Goal: Complete application form

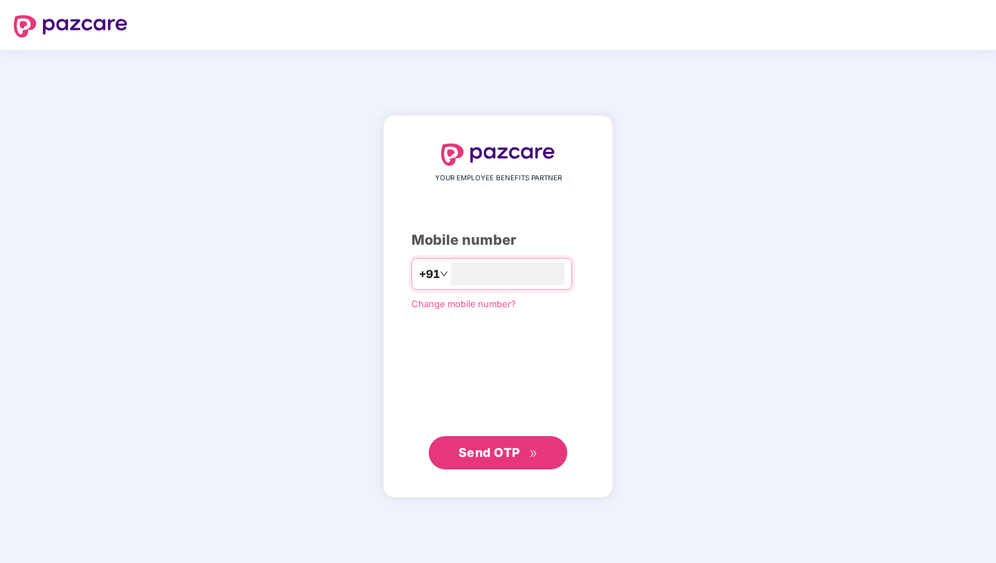
type input "**********"
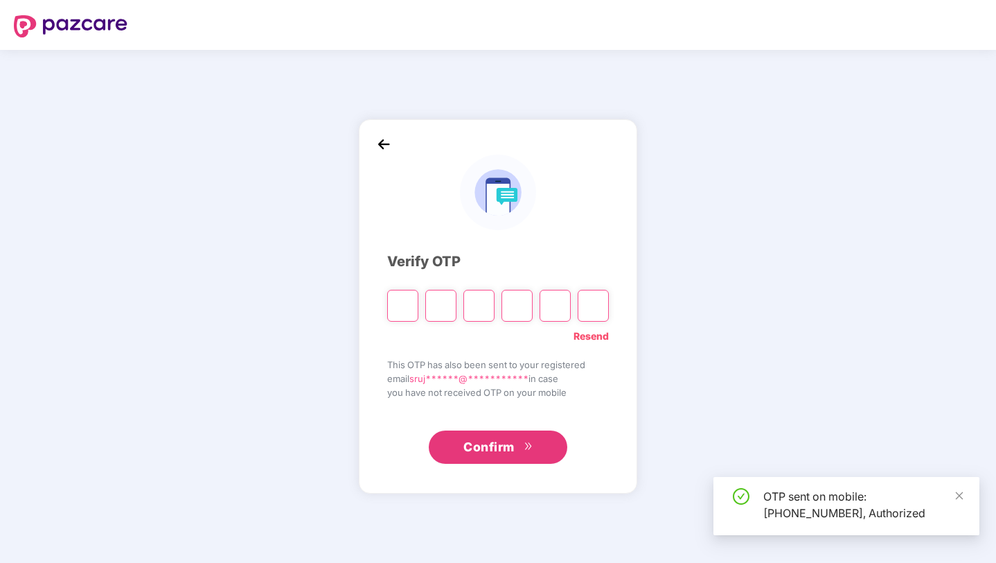
type input "*"
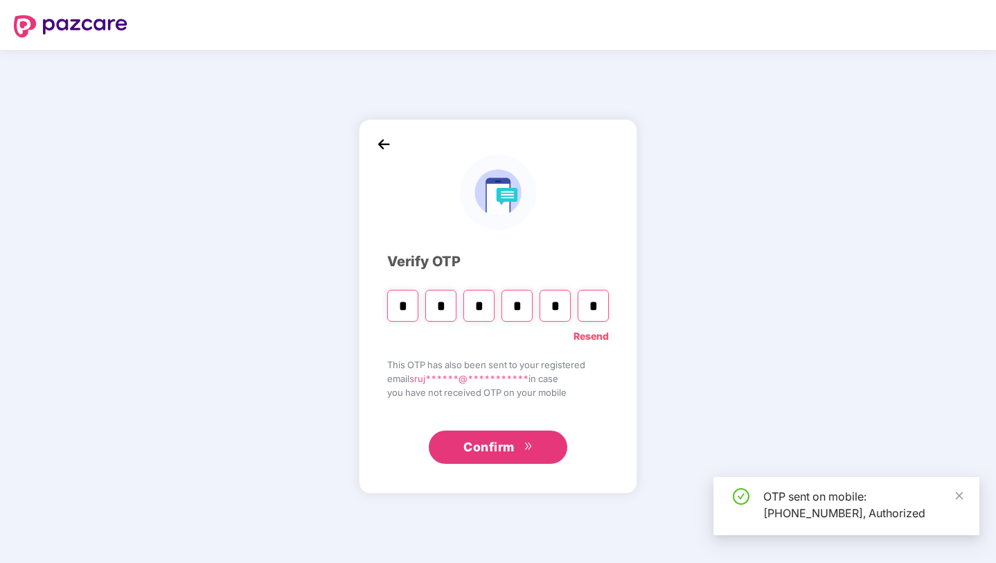
type input "*"
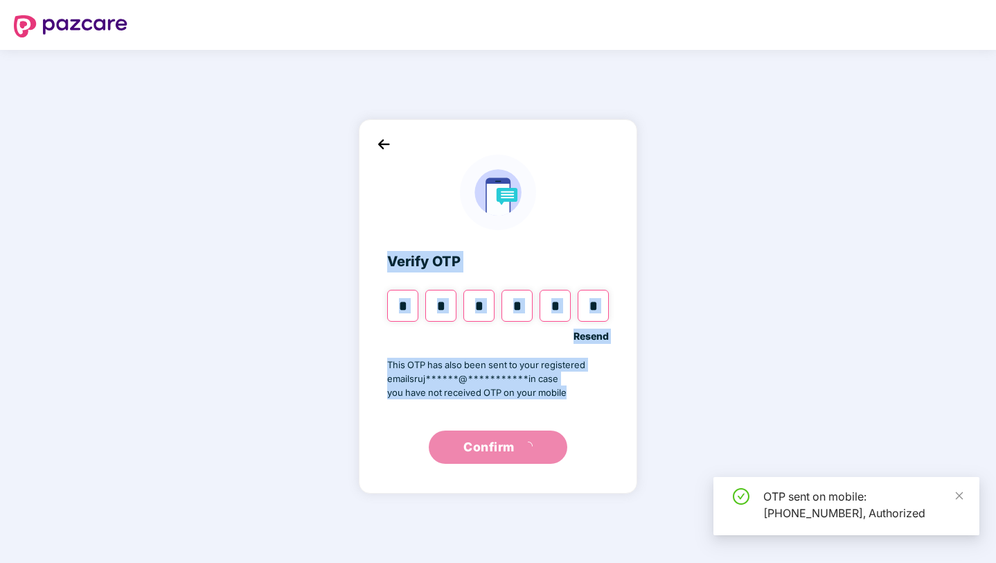
drag, startPoint x: 385, startPoint y: 264, endPoint x: 593, endPoint y: 394, distance: 244.9
click at [593, 394] on div "**********" at bounding box center [498, 306] width 279 height 374
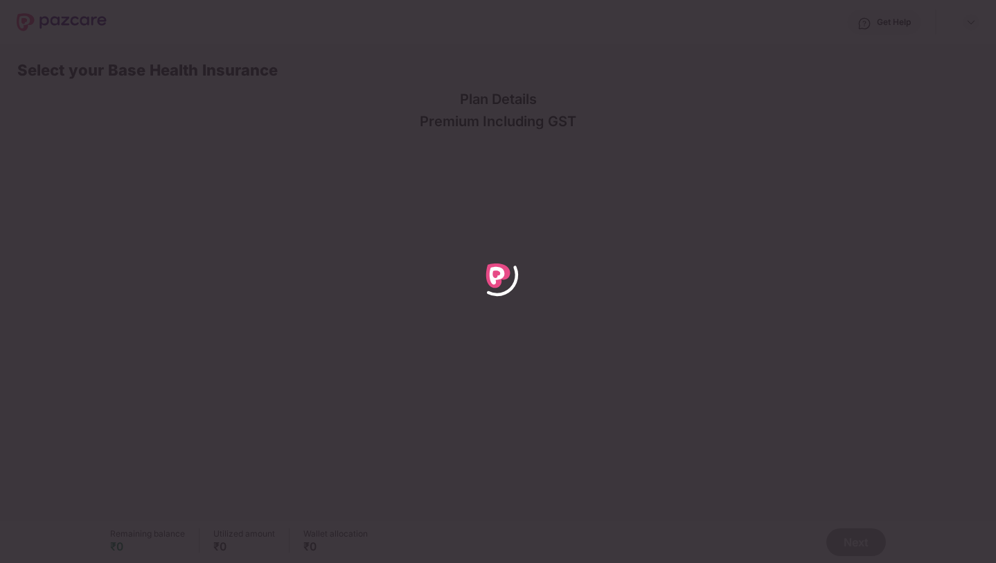
drag, startPoint x: 497, startPoint y: 264, endPoint x: 544, endPoint y: 252, distance: 48.6
click at [544, 252] on div at bounding box center [498, 281] width 996 height 563
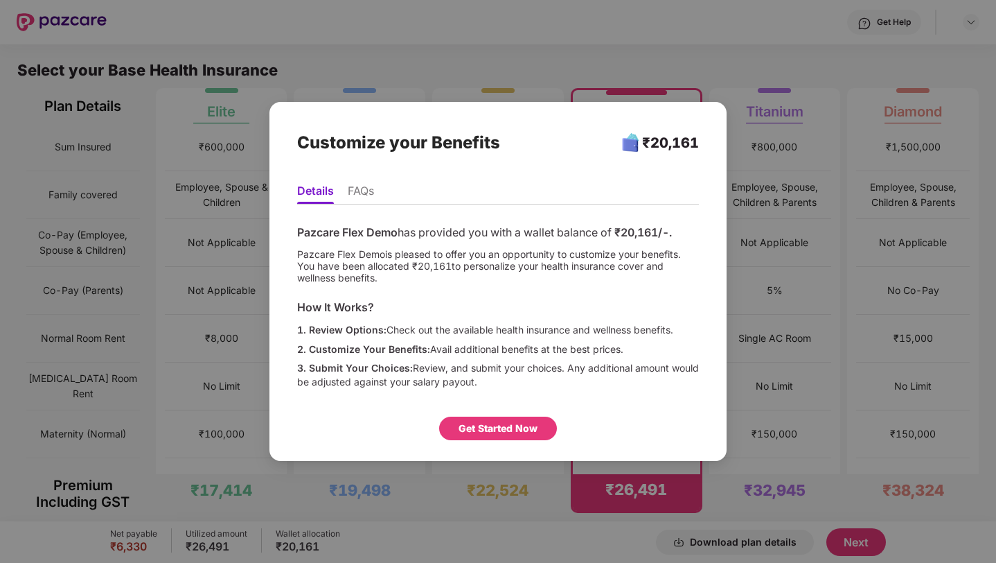
click at [517, 419] on div "Get Started Now" at bounding box center [498, 428] width 118 height 24
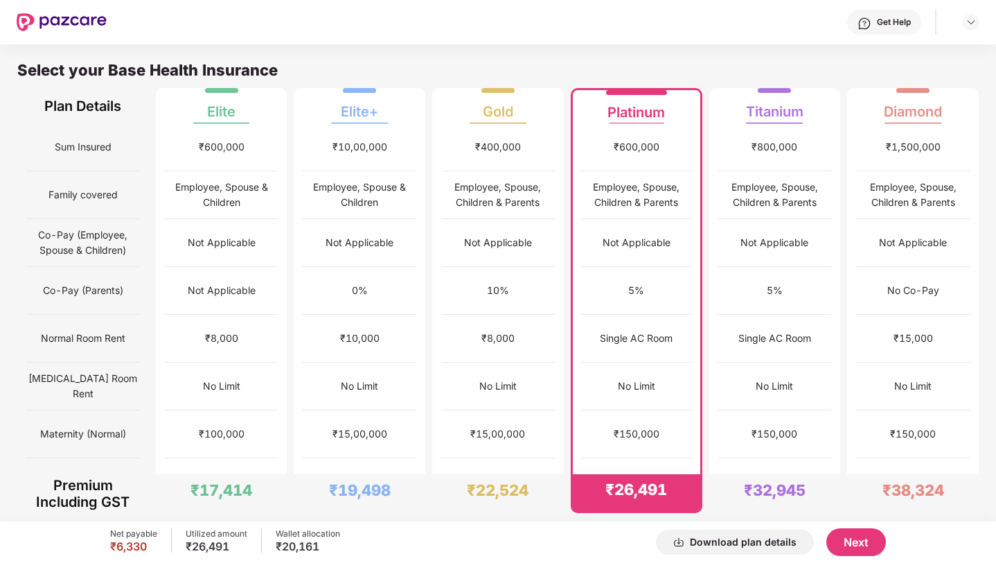
click at [834, 530] on button "Next" at bounding box center [857, 542] width 60 height 28
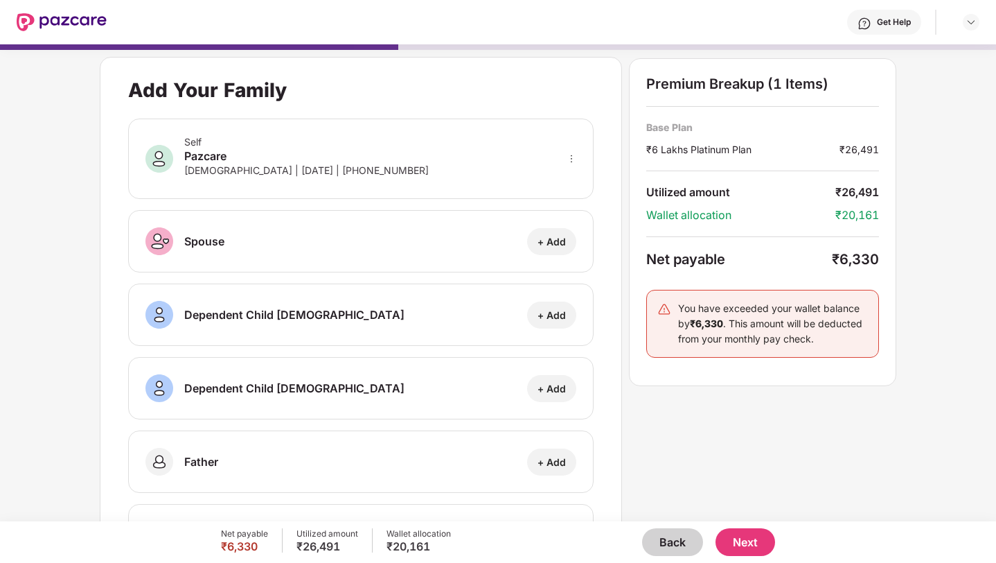
scroll to position [77, 0]
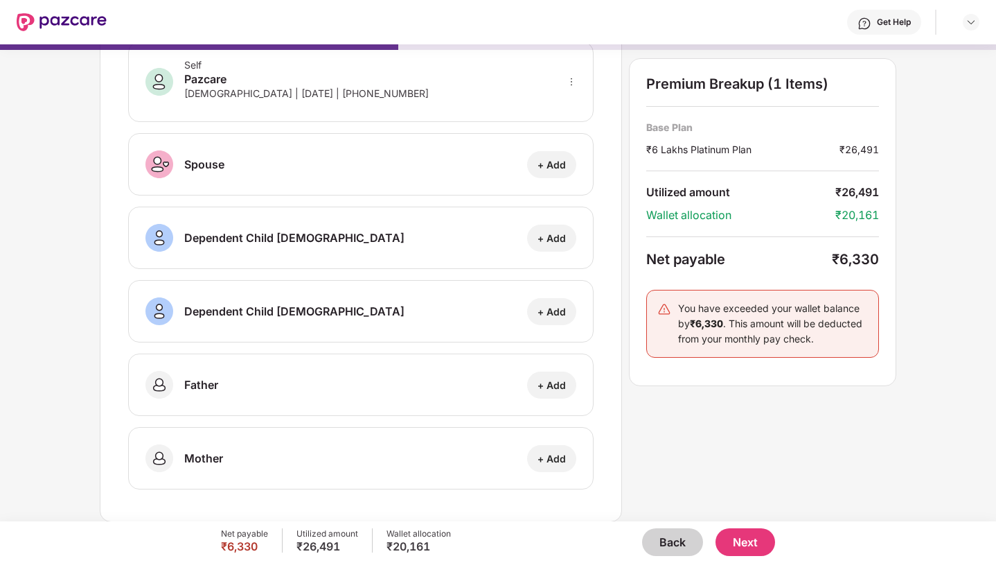
click at [743, 534] on button "Next" at bounding box center [746, 542] width 60 height 28
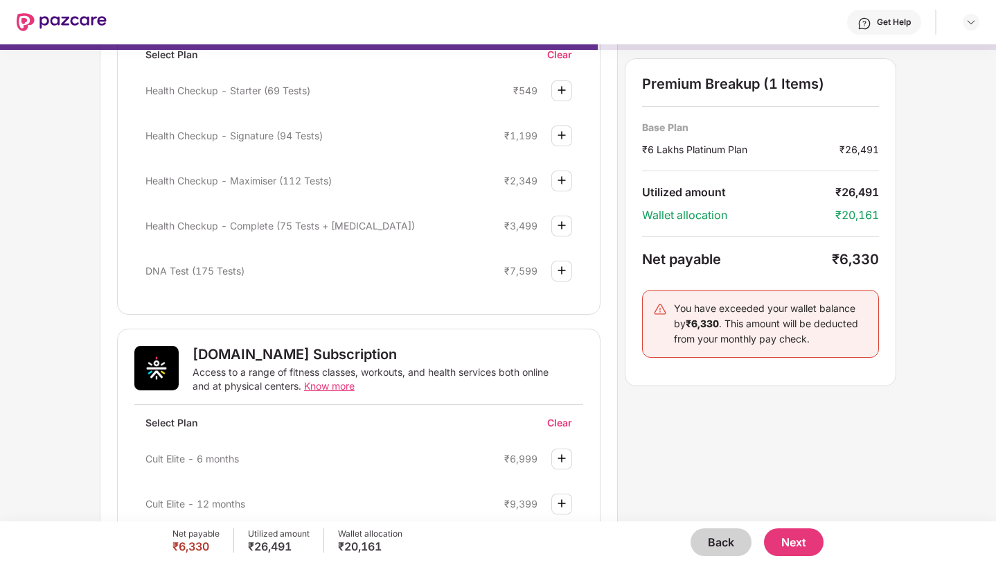
scroll to position [569, 0]
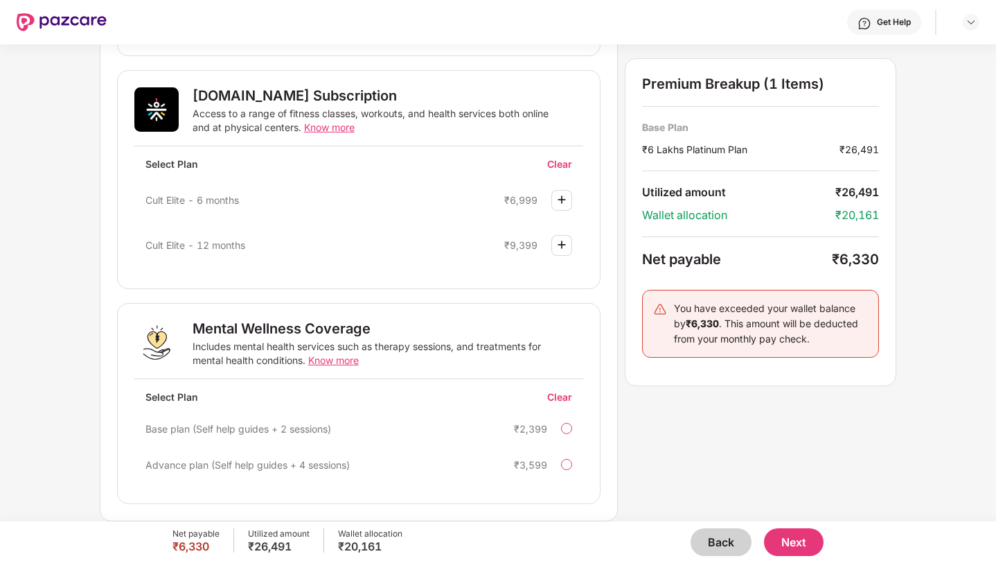
click at [718, 537] on button "Back" at bounding box center [721, 542] width 61 height 28
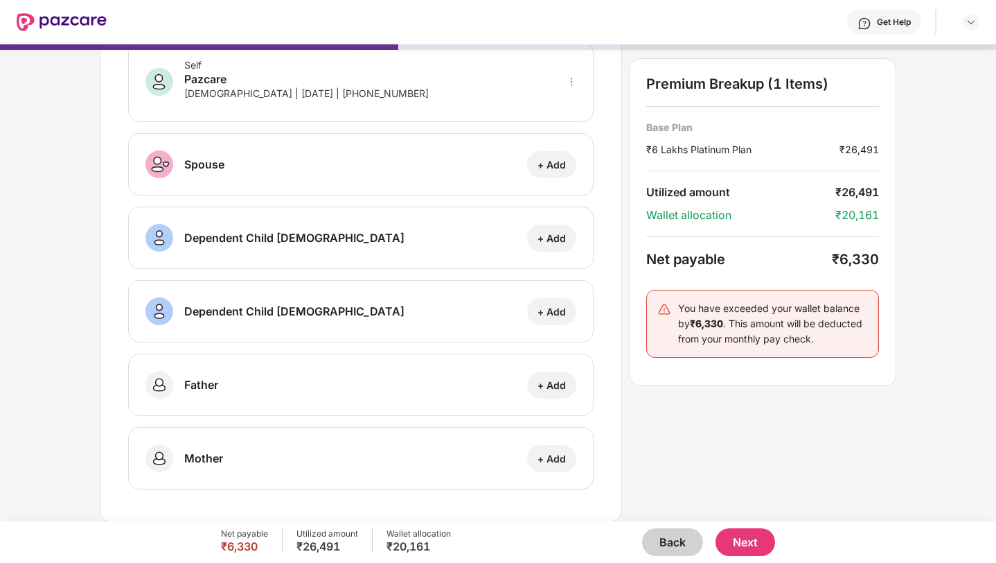
click at [672, 544] on button "Back" at bounding box center [672, 542] width 61 height 28
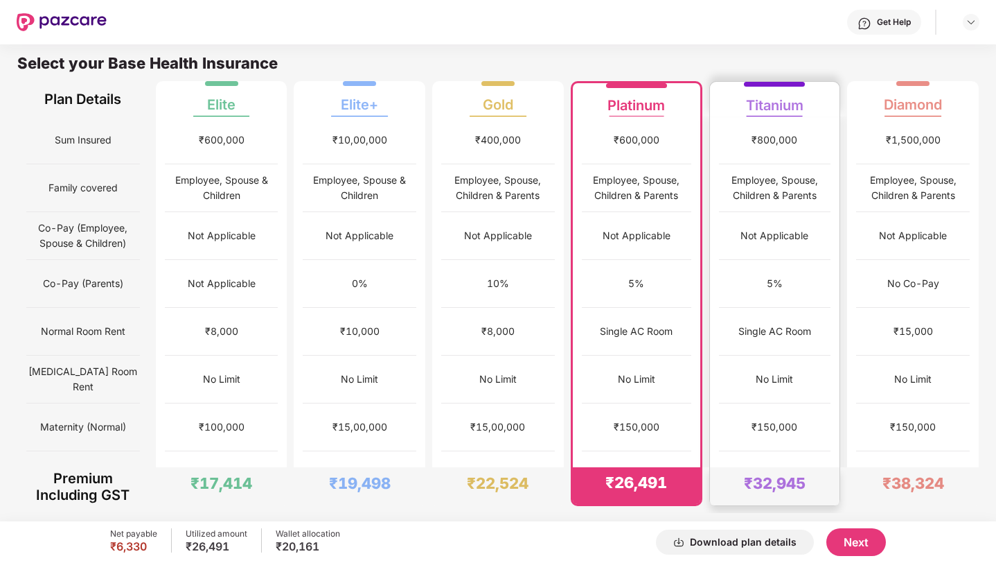
scroll to position [0, 0]
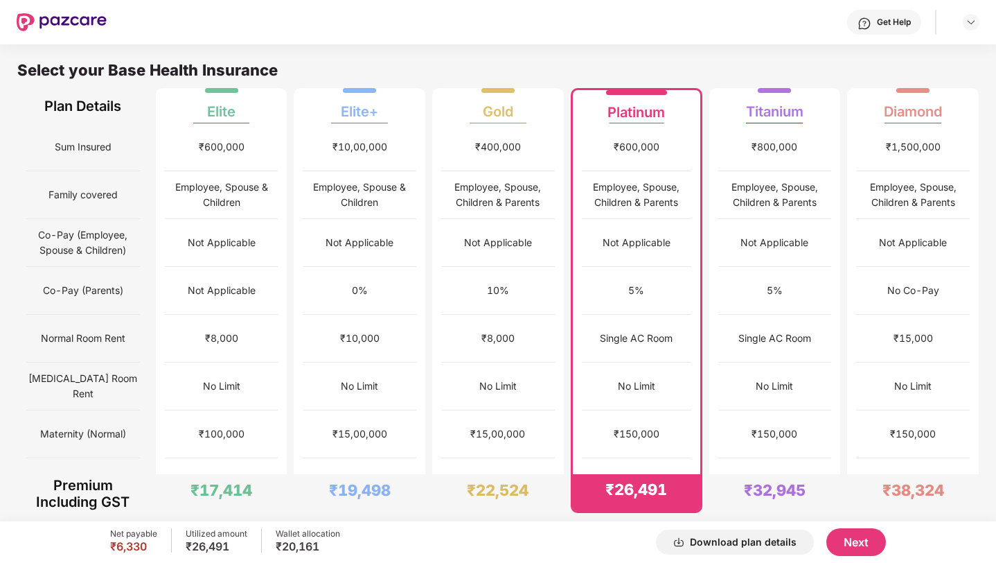
click at [826, 541] on div "Download plan details Next" at bounding box center [613, 542] width 546 height 28
click at [849, 536] on button "Next" at bounding box center [857, 542] width 60 height 28
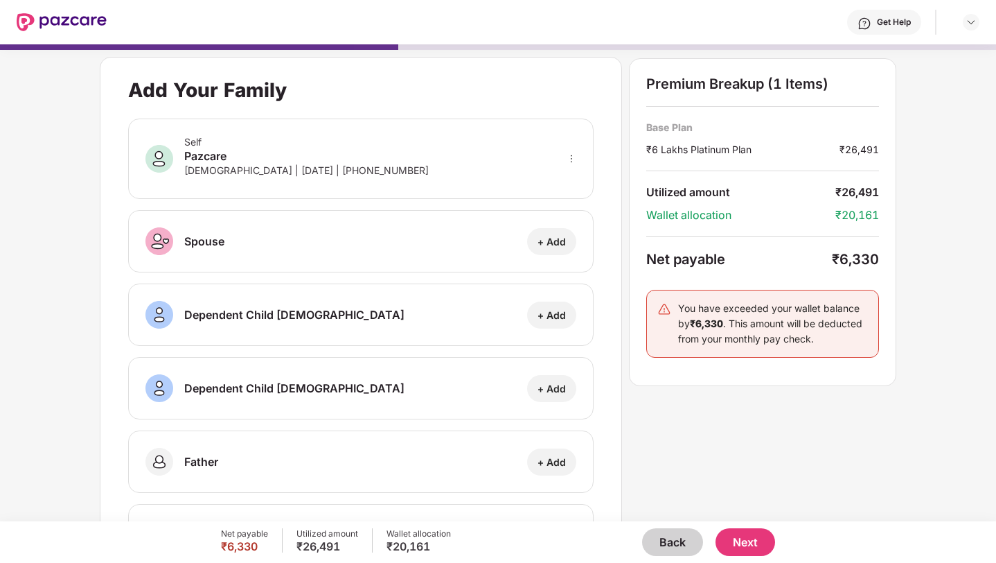
click at [766, 538] on button "Next" at bounding box center [746, 542] width 60 height 28
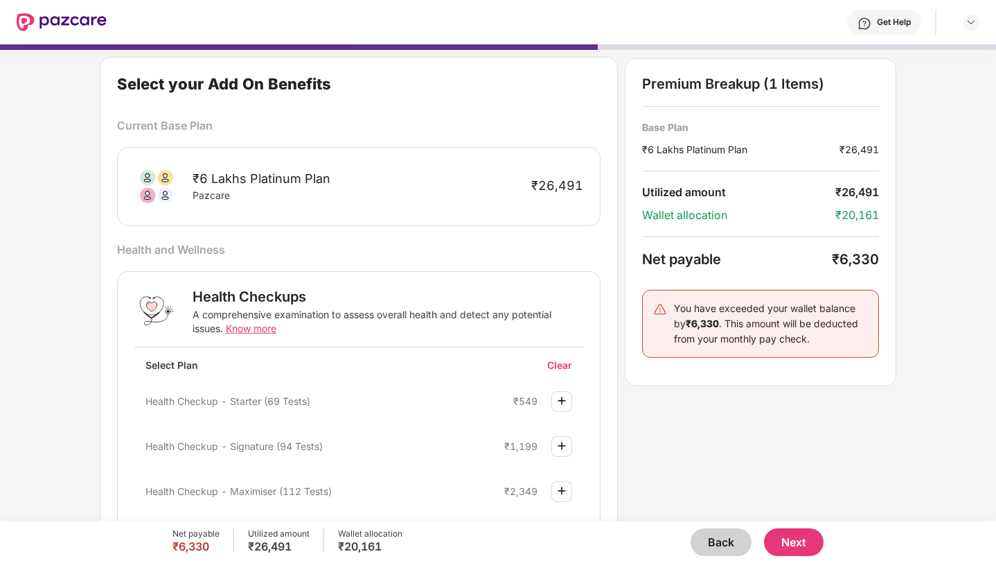
click at [773, 537] on button "Next" at bounding box center [794, 542] width 60 height 28
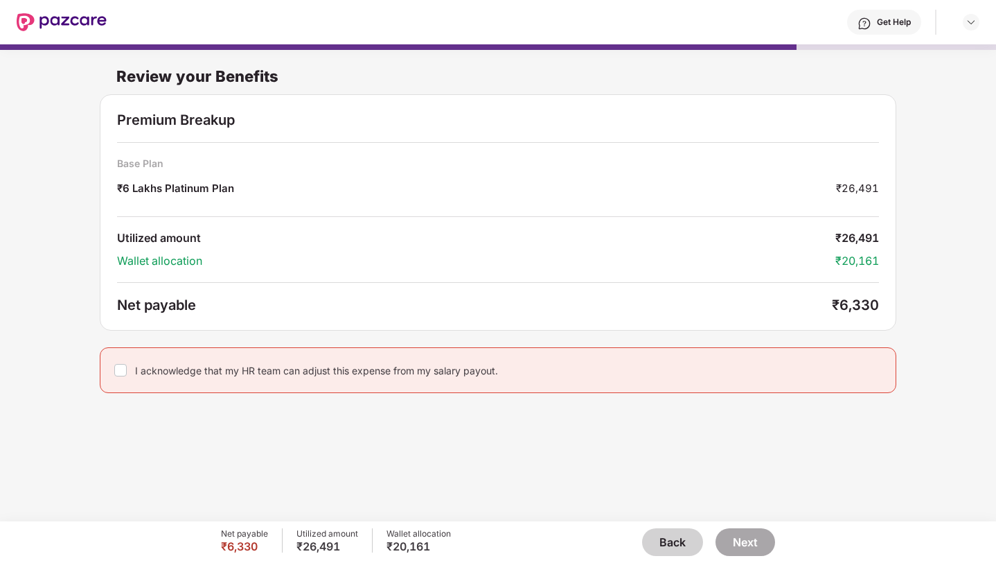
click at [673, 531] on button "Back" at bounding box center [672, 542] width 61 height 28
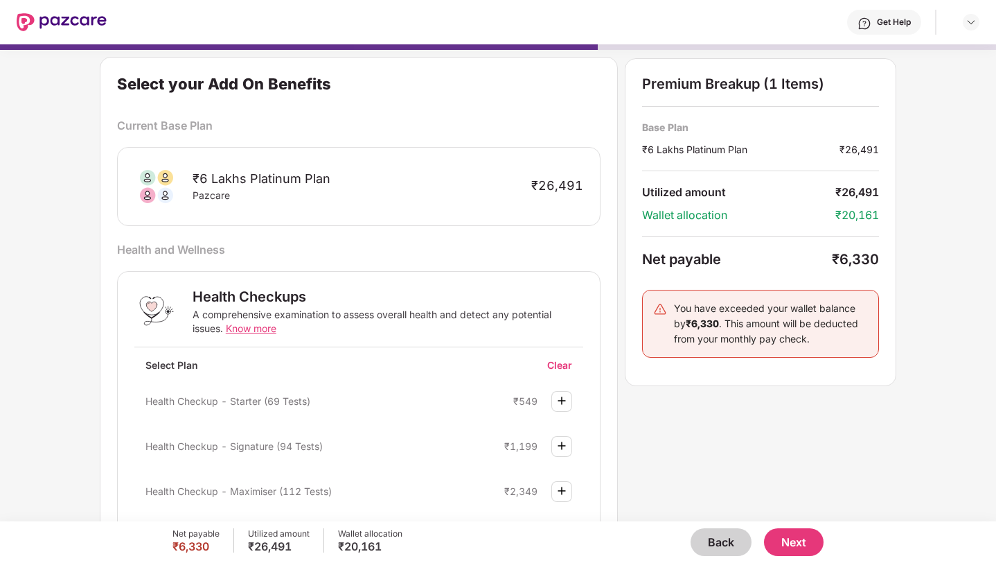
click at [688, 536] on div "Back Next" at bounding box center [613, 542] width 421 height 28
click at [710, 540] on button "Back" at bounding box center [721, 542] width 61 height 28
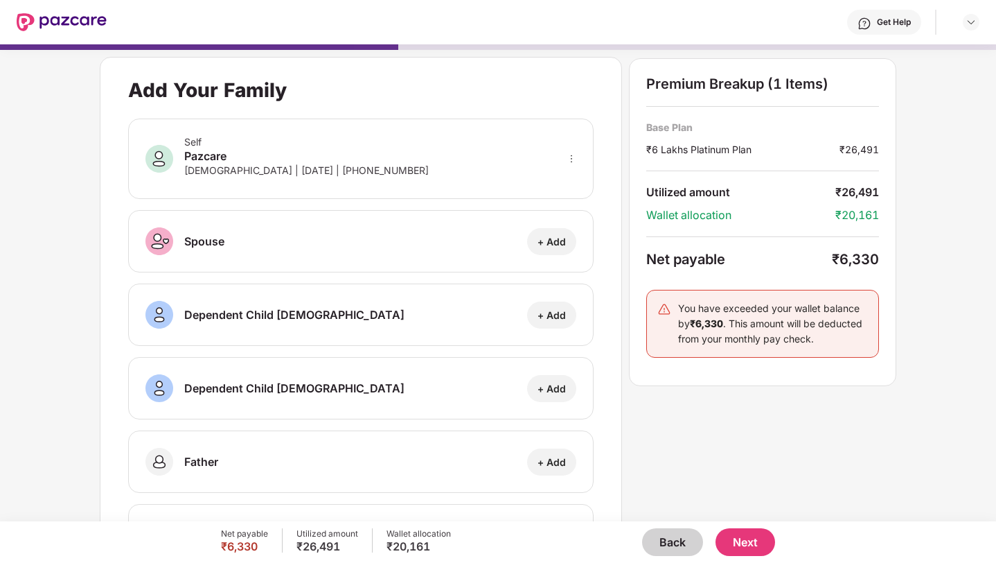
click at [687, 540] on button "Back" at bounding box center [672, 542] width 61 height 28
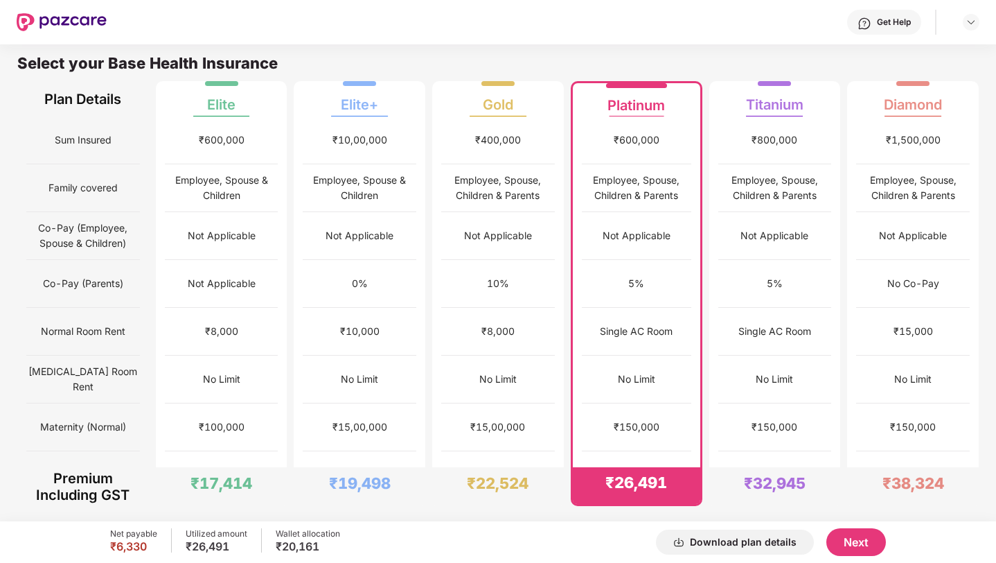
click at [859, 529] on button "Next" at bounding box center [857, 542] width 60 height 28
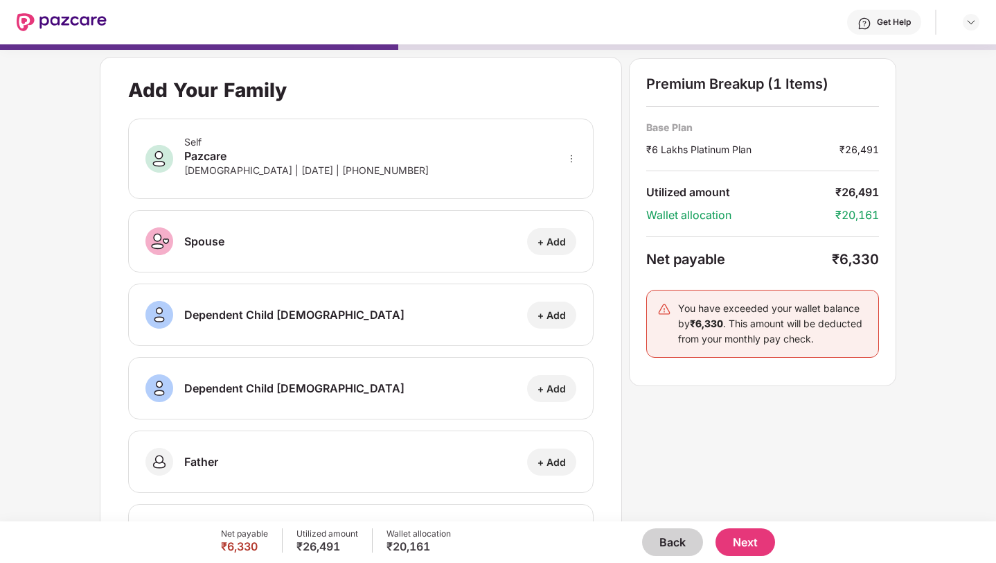
click at [748, 529] on button "Next" at bounding box center [746, 542] width 60 height 28
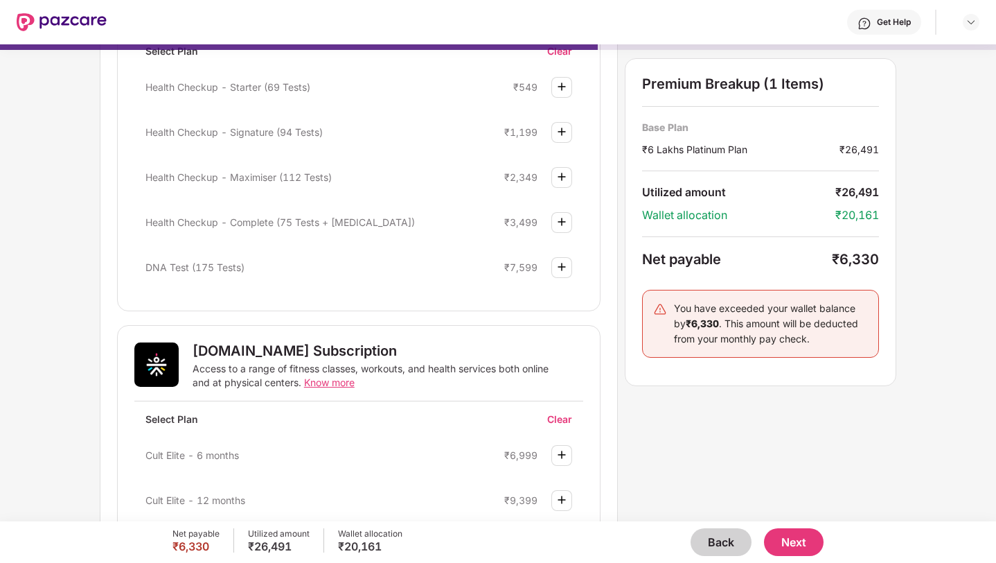
scroll to position [569, 0]
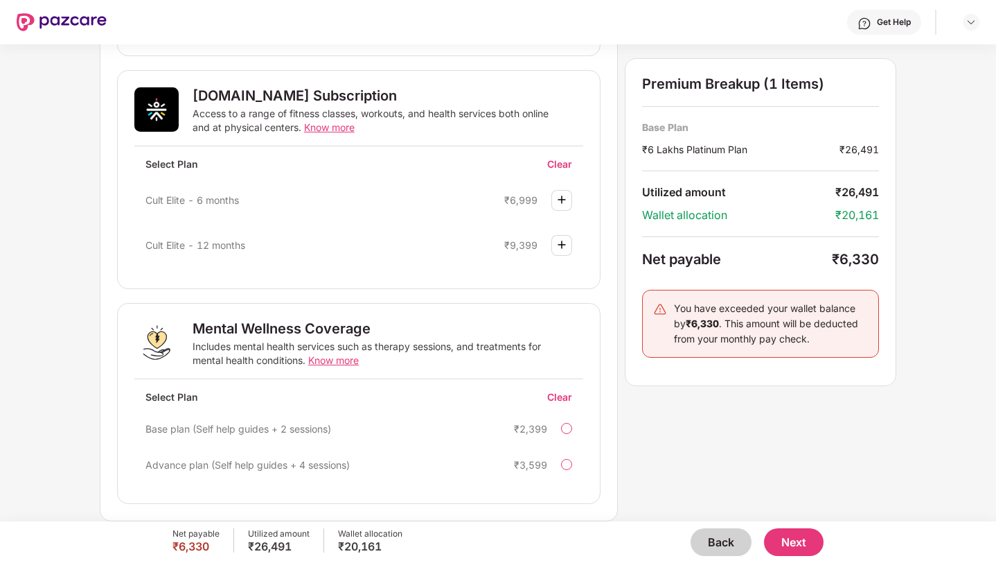
click at [561, 197] on img at bounding box center [562, 199] width 17 height 17
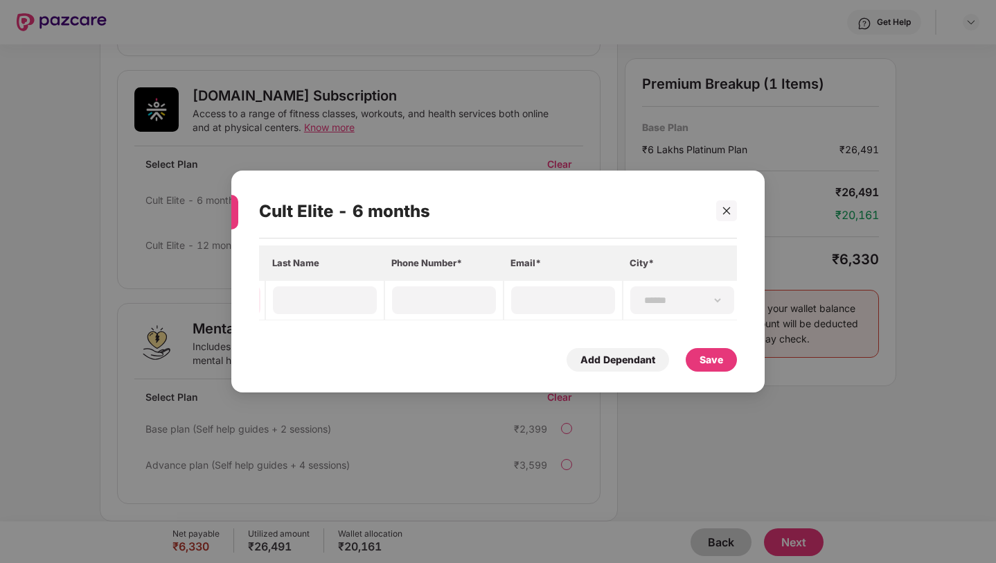
scroll to position [0, 0]
click at [723, 220] on div at bounding box center [726, 210] width 21 height 21
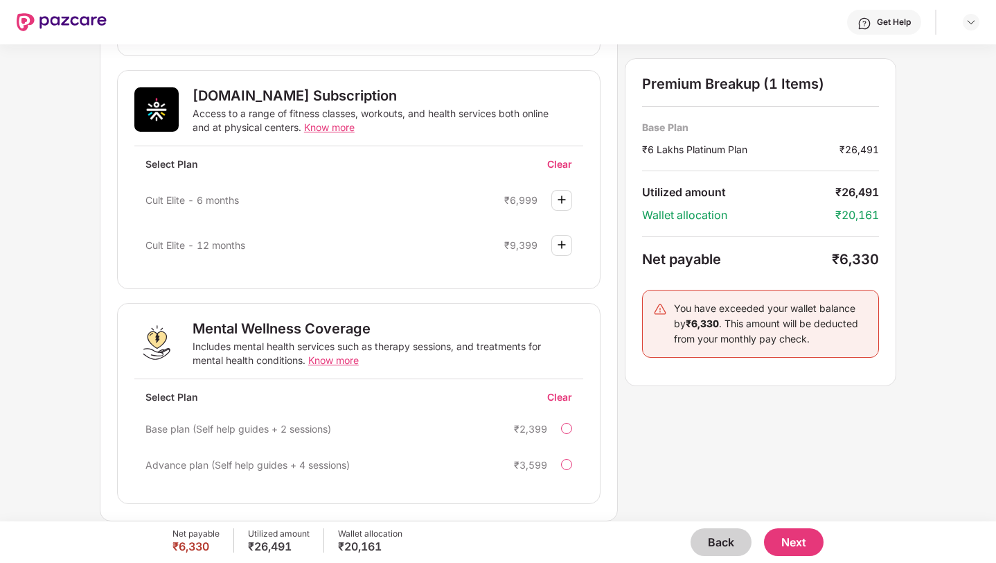
click at [552, 245] on div at bounding box center [562, 245] width 21 height 21
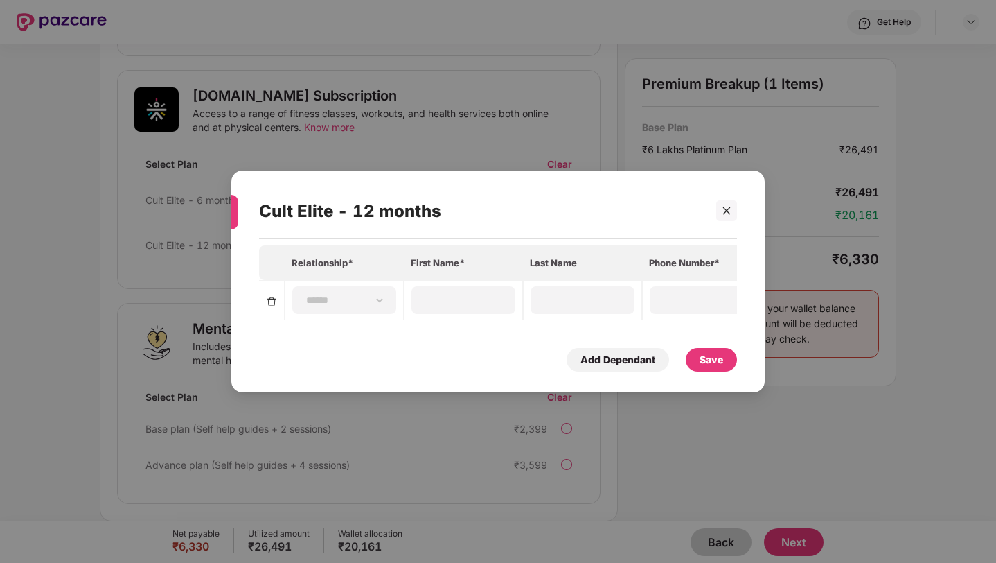
click at [597, 143] on div "**********" at bounding box center [498, 281] width 996 height 563
click at [723, 214] on icon "close" at bounding box center [727, 211] width 8 height 8
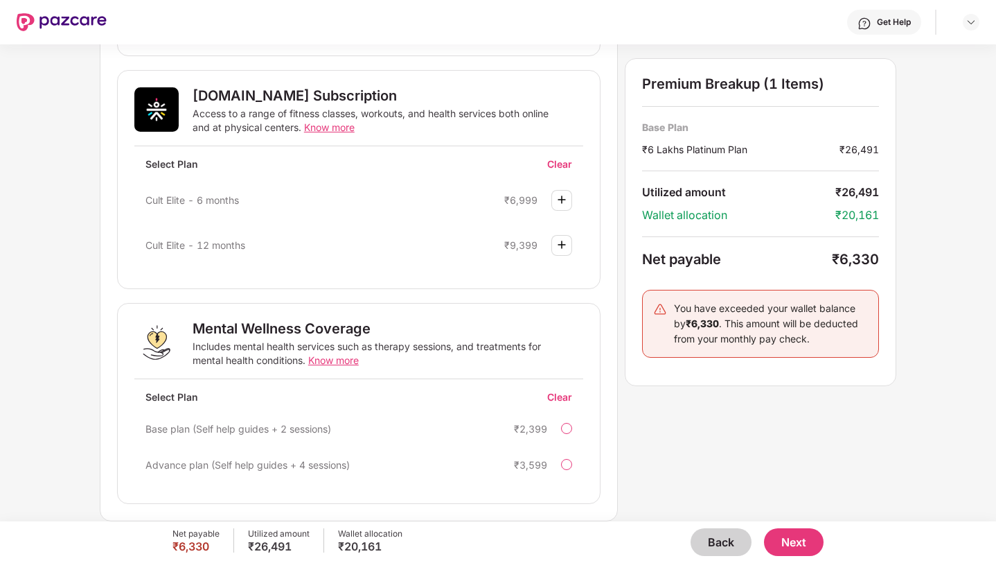
click at [725, 542] on button "Back" at bounding box center [721, 542] width 61 height 28
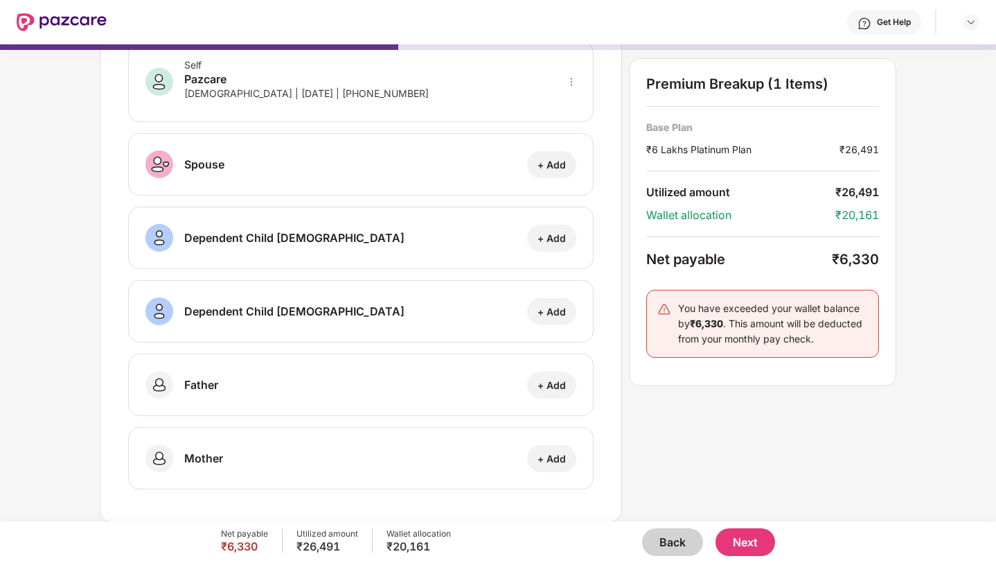
click at [678, 541] on button "Back" at bounding box center [672, 542] width 61 height 28
